Goal: Information Seeking & Learning: Learn about a topic

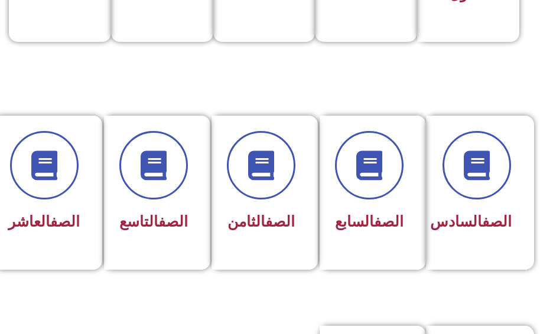
scroll to position [472, 0]
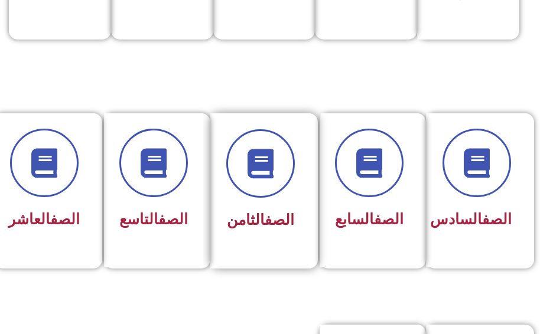
drag, startPoint x: 209, startPoint y: 246, endPoint x: 222, endPoint y: 232, distance: 19.7
click at [210, 242] on div "الصف التاسع" at bounding box center [157, 190] width 106 height 155
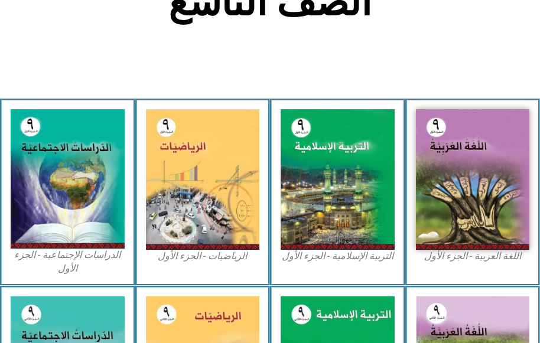
scroll to position [413, 0]
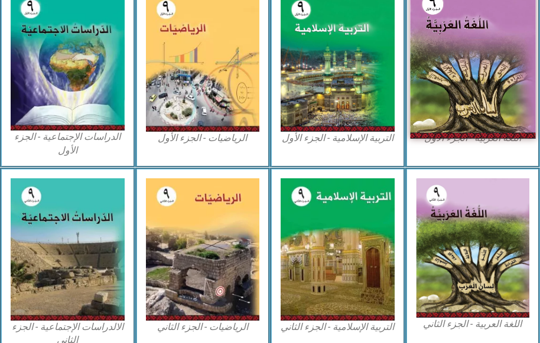
click at [495, 46] on img at bounding box center [472, 61] width 125 height 155
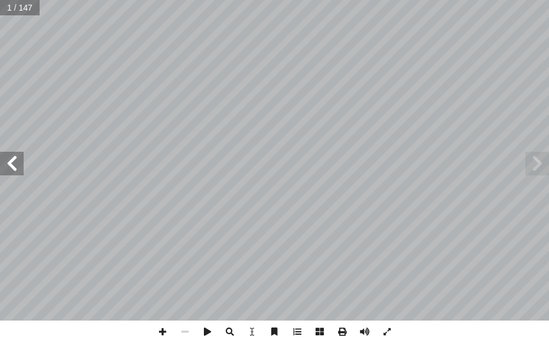
click at [11, 162] on span at bounding box center [12, 164] width 24 height 24
click at [16, 131] on div "ُ ة َّ ي ِ ب َ ر َ ع ْ ال ُ ة َ غ ُّ الل ليــف أ ــ� ّ فـــريــق الت ) ً [PERSO…" at bounding box center [274, 160] width 549 height 321
drag, startPoint x: 15, startPoint y: 153, endPoint x: 9, endPoint y: 160, distance: 9.2
click at [9, 160] on span at bounding box center [12, 164] width 24 height 24
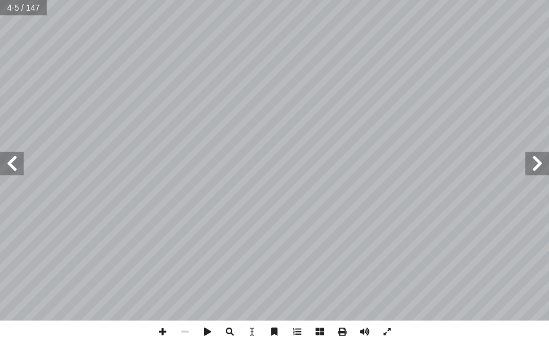
click at [9, 161] on span at bounding box center [12, 164] width 24 height 24
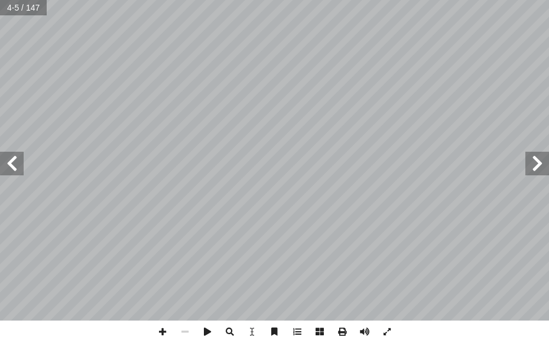
click at [9, 161] on span at bounding box center [12, 164] width 24 height 24
click at [22, 167] on span at bounding box center [12, 164] width 24 height 24
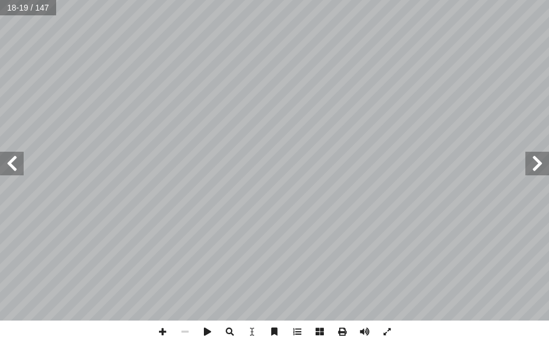
click at [533, 165] on span at bounding box center [537, 164] width 24 height 24
click at [315, 190] on div "٨ : ِّ ص َّ ي الن َ د َ ي َ ن ْ ي َ ب ، ِ راء َ ــع ُّ الش ِ ميــر أ ا ِ ب َ ــ…" at bounding box center [274, 171] width 549 height 343
